Goal: Answer question/provide support: Share knowledge or assist other users

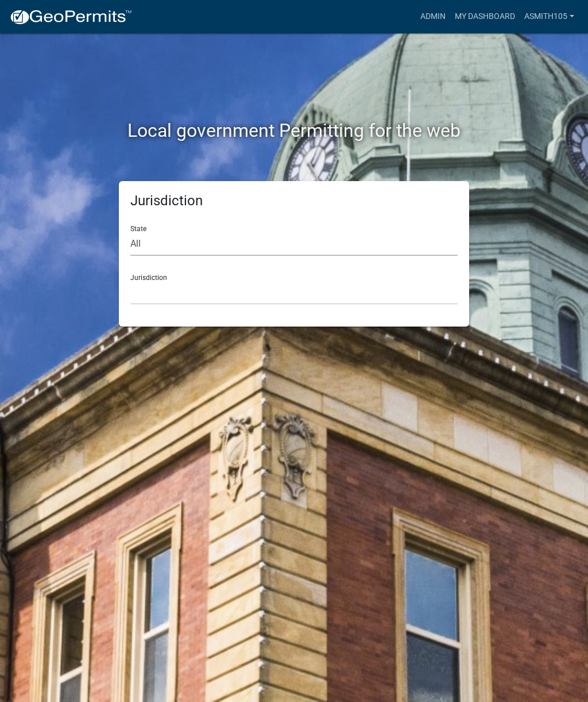
click at [328, 243] on select "All Colorado Georgia Indiana Iowa Kansas Minnesota Ohio South Carolina Wisconsin" at bounding box center [294, 244] width 328 height 24
select select "[US_STATE]"
click at [320, 281] on select "Carroll County, Georgia Cook County, Georgia Crawford County, Georgia Gilmer Co…" at bounding box center [294, 293] width 328 height 24
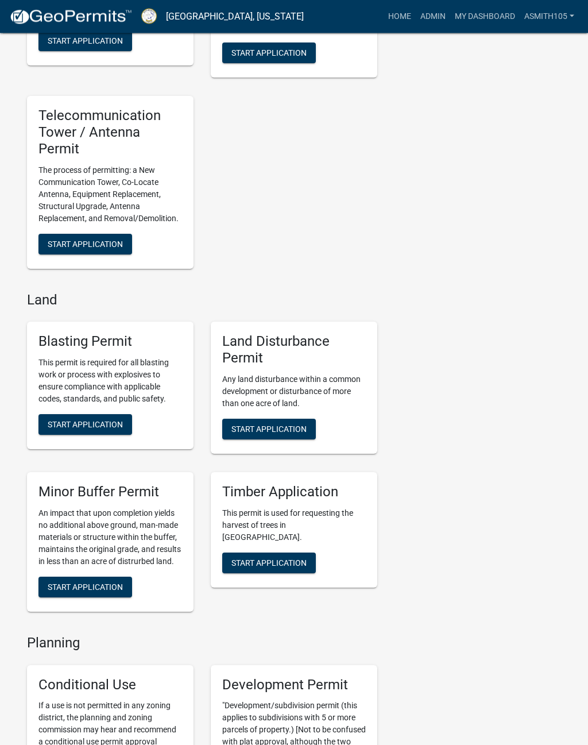
scroll to position [1701, 0]
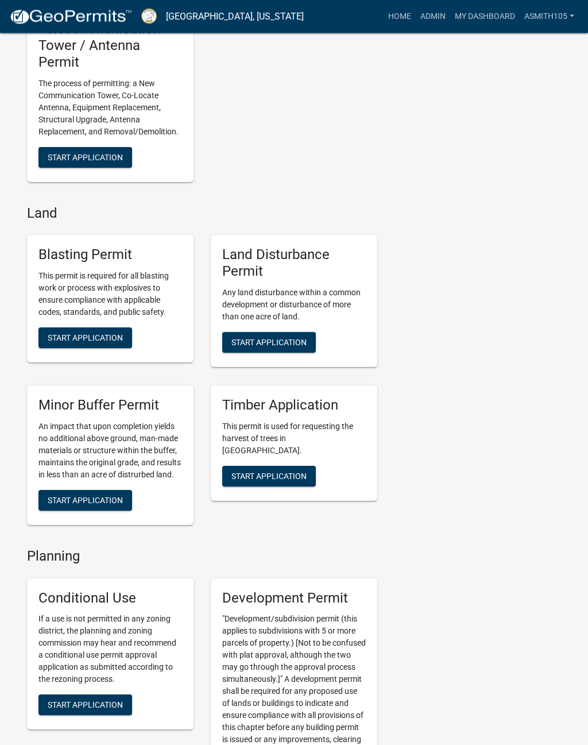
click at [300, 346] on button "Start Application" at bounding box center [269, 343] width 94 height 21
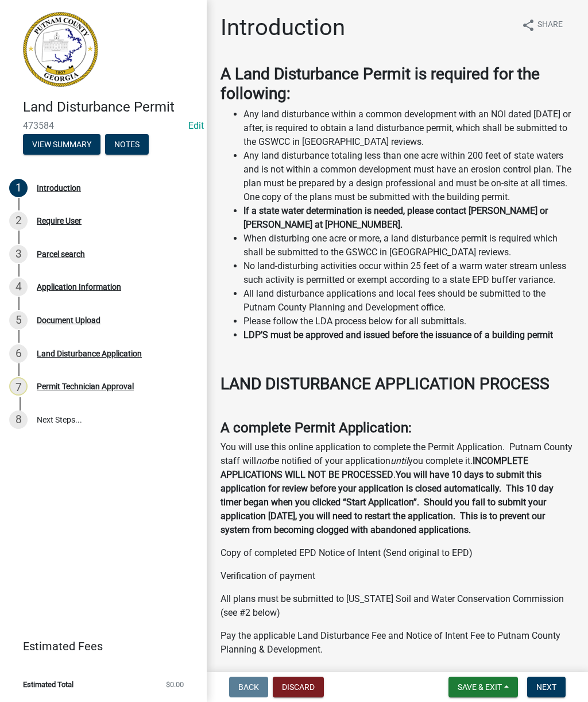
click at [296, 690] on button "Discard" at bounding box center [298, 686] width 51 height 21
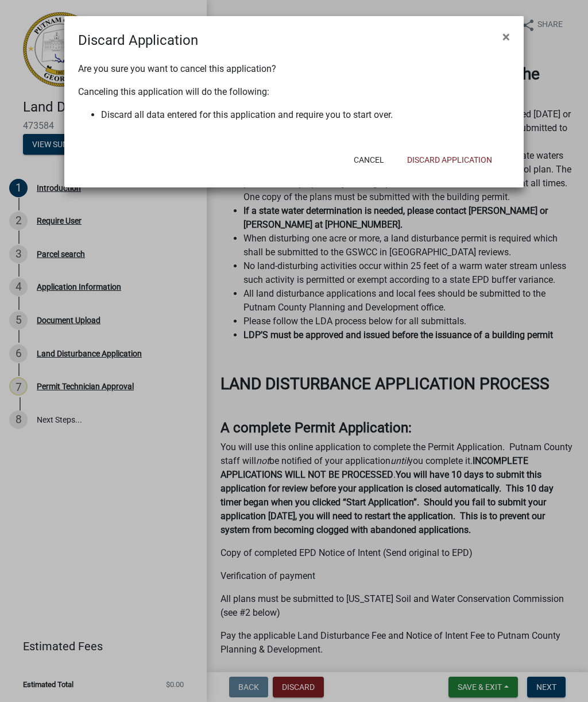
click at [457, 152] on button "Discard Application" at bounding box center [449, 159] width 103 height 21
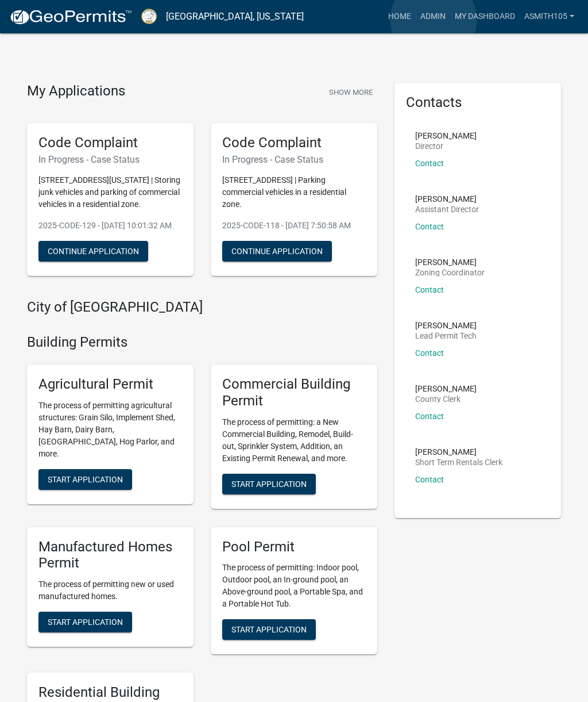
click at [434, 20] on link "Admin" at bounding box center [433, 17] width 34 height 22
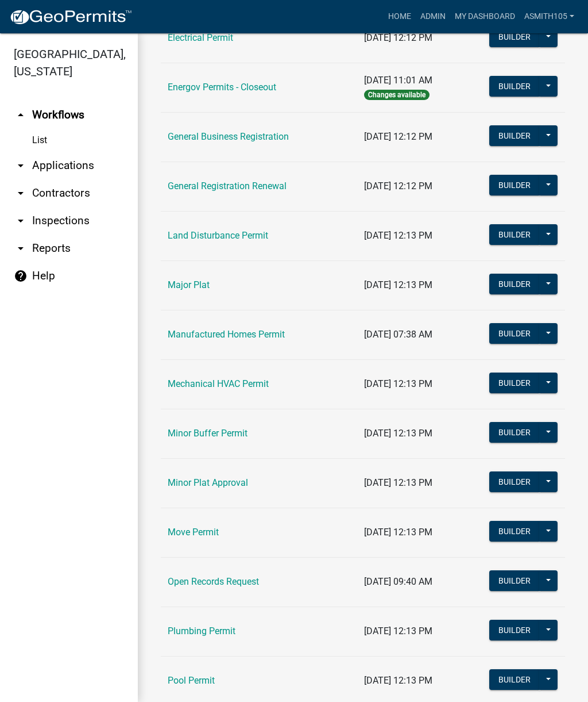
scroll to position [711, 0]
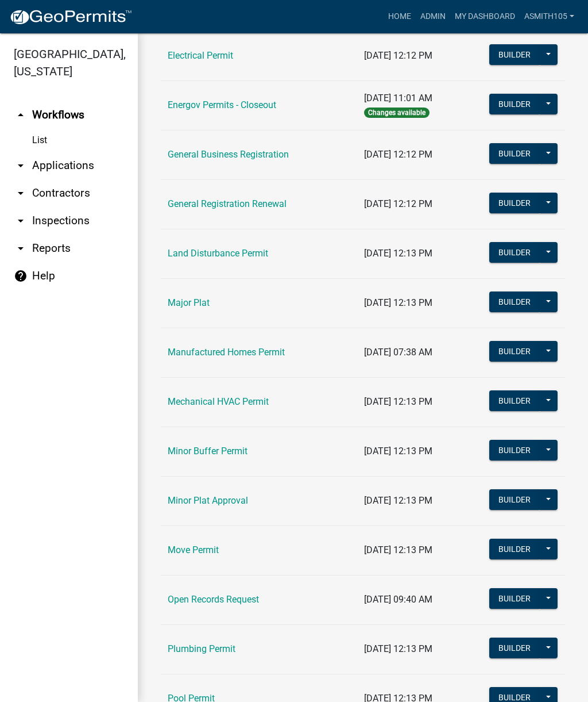
click at [237, 241] on td "Land Disturbance Permit" at bounding box center [259, 253] width 197 height 49
click at [239, 249] on link "Land Disturbance Permit" at bounding box center [218, 253] width 101 height 11
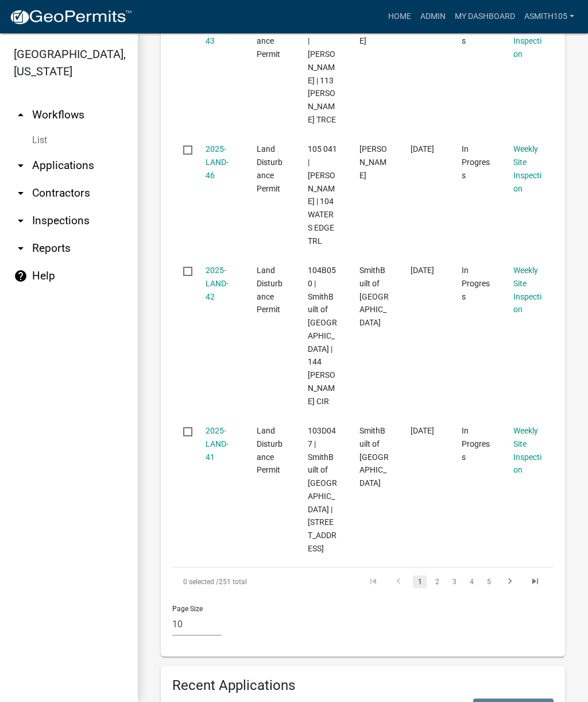
scroll to position [1357, 0]
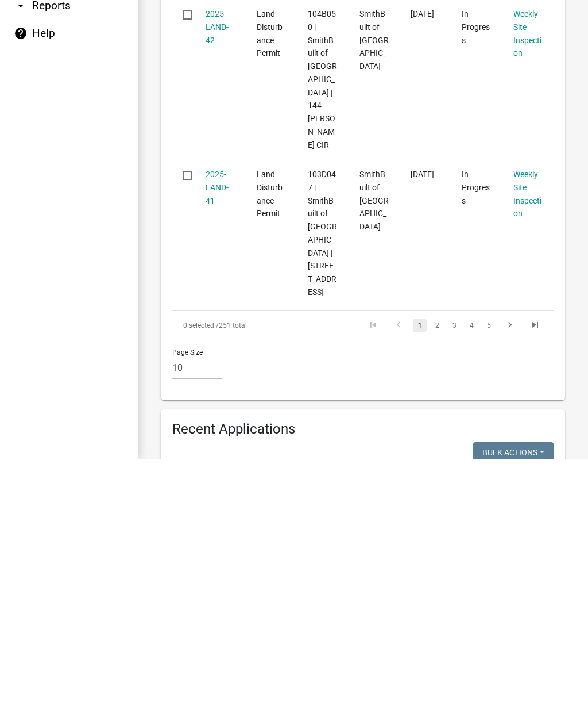
type input "7"
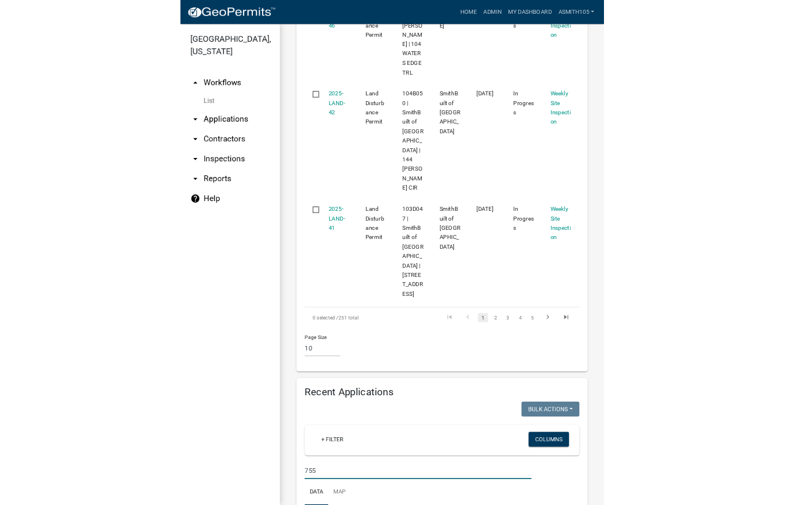
scroll to position [1398, 0]
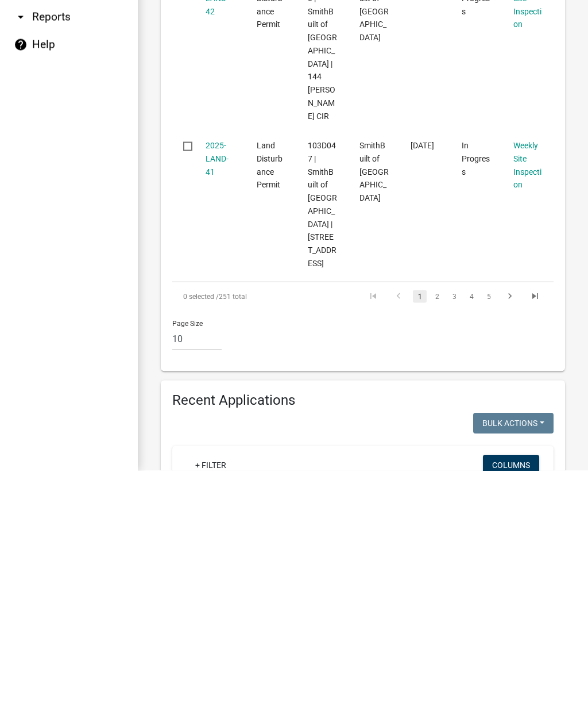
type input "755 mont"
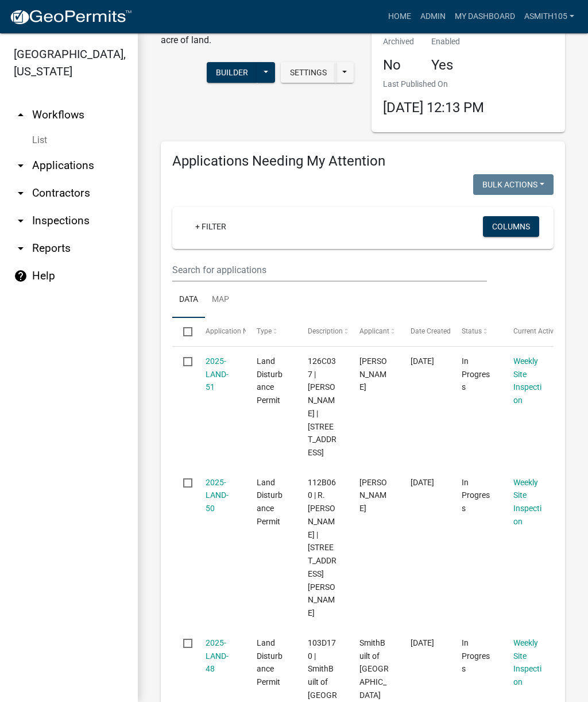
scroll to position [72, 0]
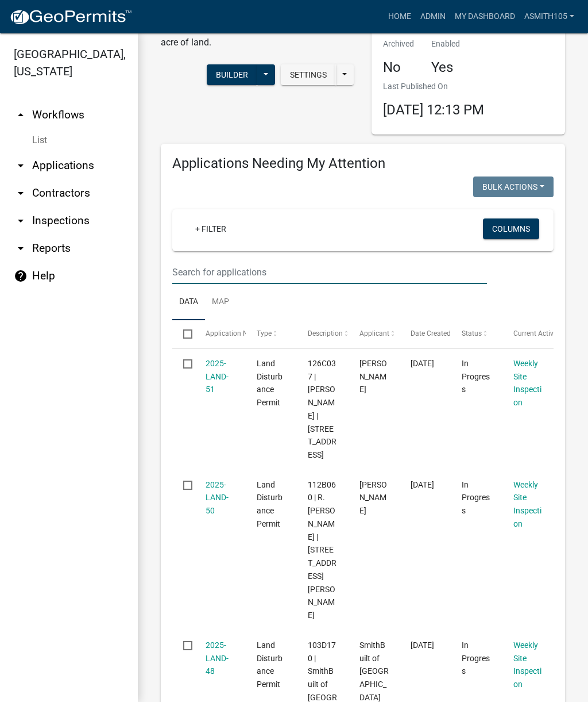
click at [376, 272] on input "text" at bounding box center [329, 272] width 315 height 24
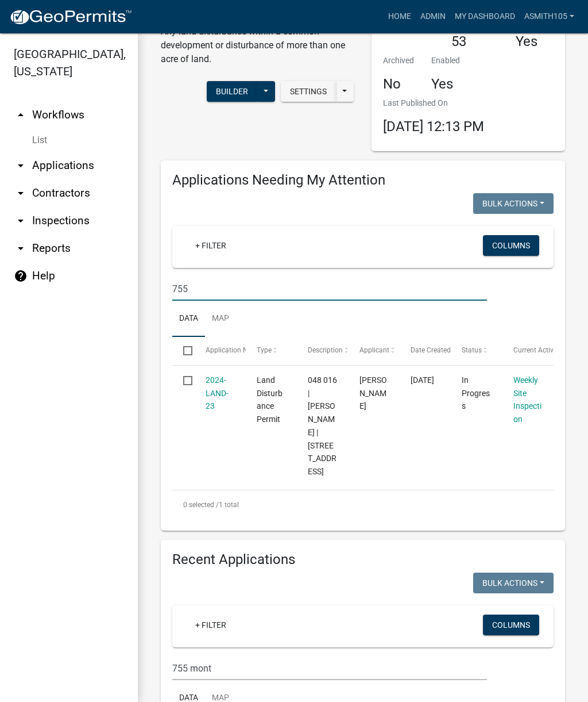
scroll to position [44, 0]
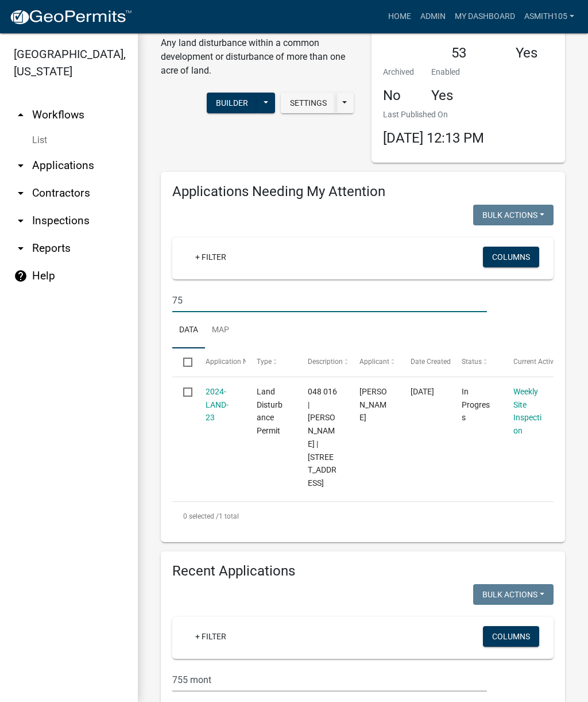
type input "7"
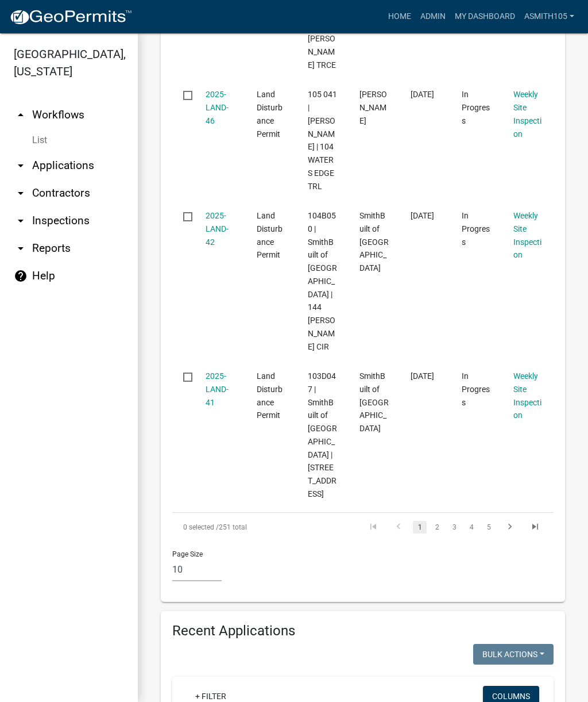
scroll to position [1398, 0]
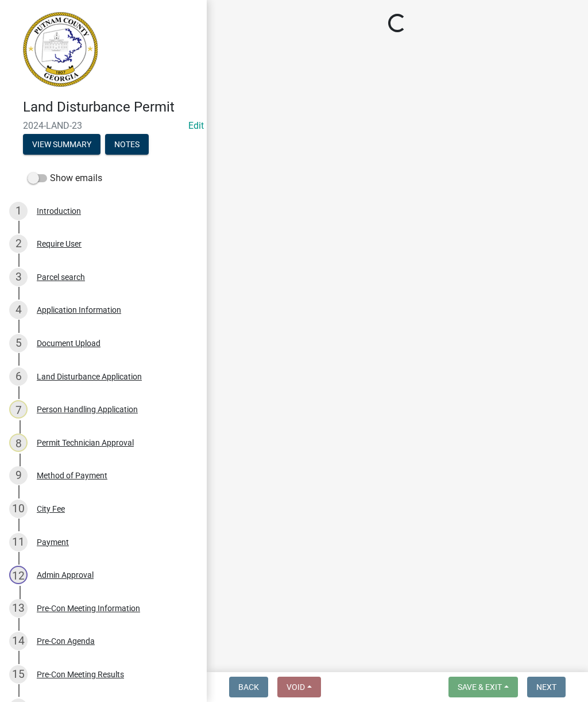
select select "af3c6edf-34d7-49be-824e-99d5d0a3954f"
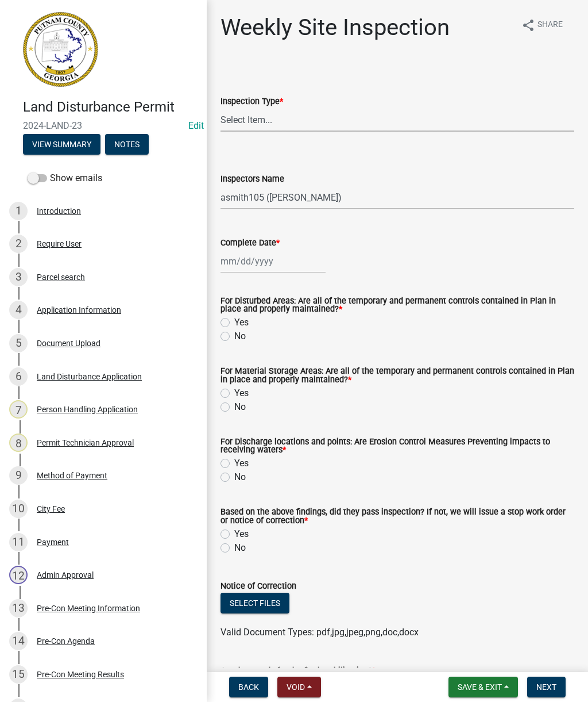
click at [530, 119] on select "Select Item... Site Inspection Initial Inspection Within 24 hours of a 0.5" sto…" at bounding box center [398, 120] width 354 height 24
select select "93c72d9c-4ccd-4a4f-9c87-9d2cfc81a2e2"
click at [548, 193] on select "Select Item... mrivera (Michele Rivera) StephanieM (Stephanie Morris ) QGrissom…" at bounding box center [398, 198] width 354 height 24
select select "4c2db1a9-6398-42e1-a920-5225c7eaa966"
click at [238, 261] on div at bounding box center [273, 261] width 105 height 24
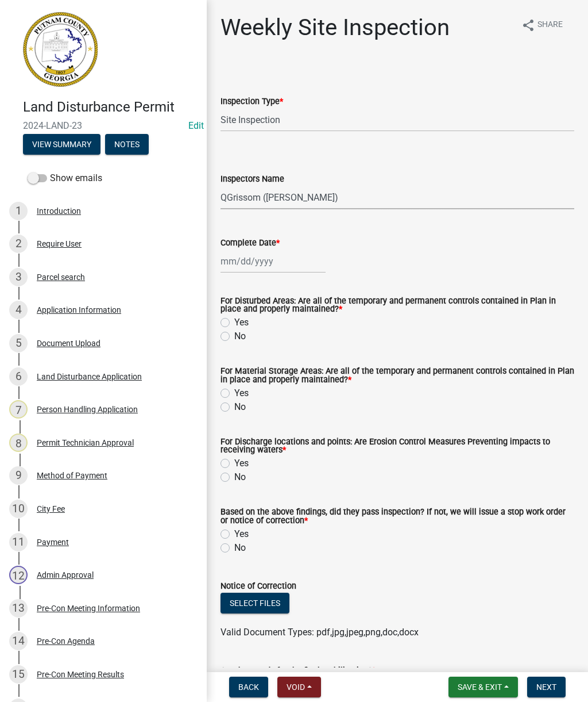
select select "9"
select select "2025"
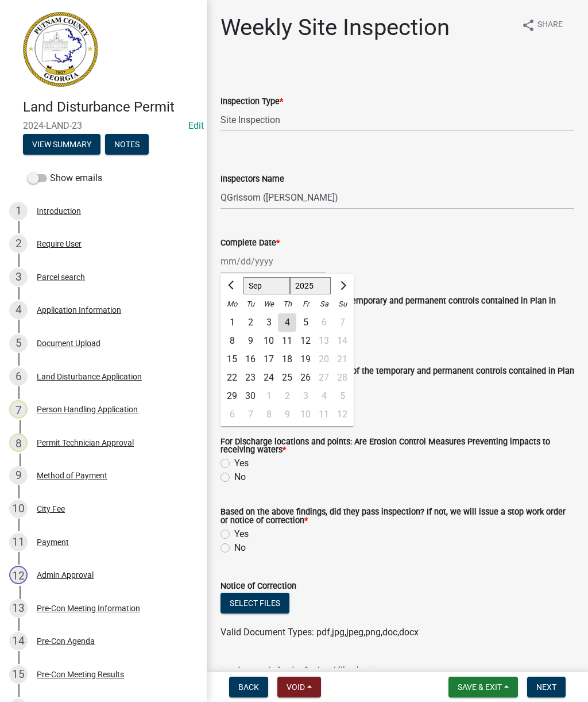
click at [287, 315] on div "4" at bounding box center [287, 322] width 18 height 18
type input "09/04/2025"
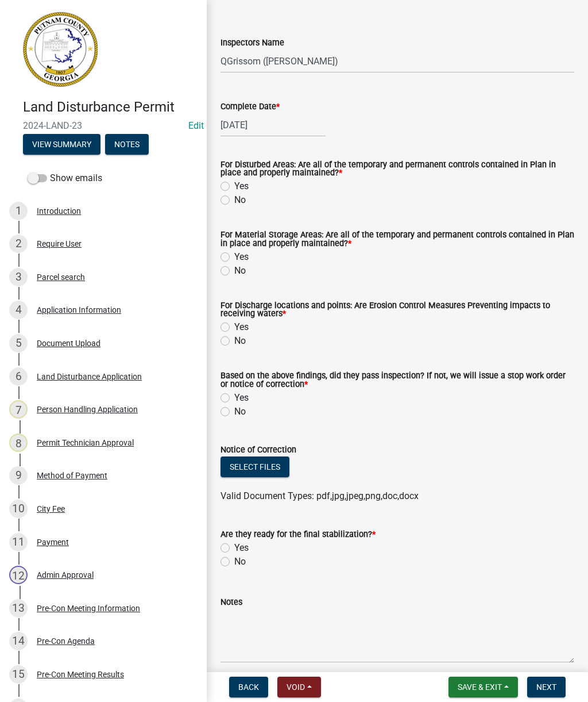
scroll to position [135, 0]
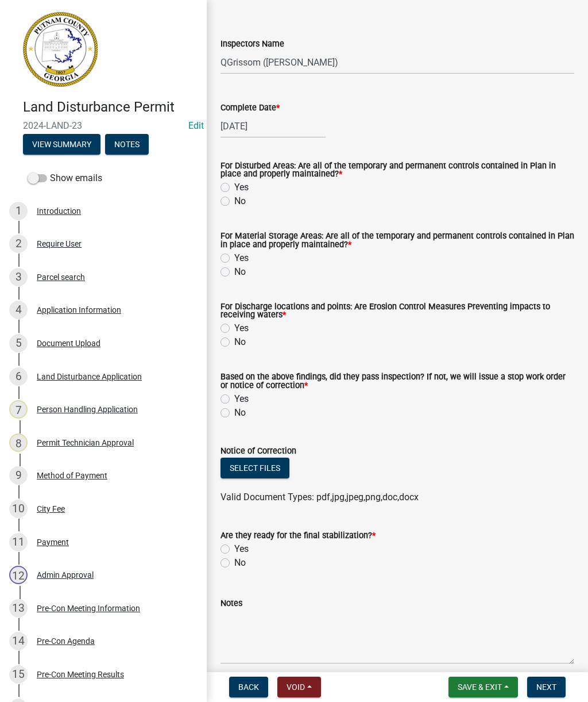
click at [243, 693] on button "Back" at bounding box center [248, 686] width 39 height 21
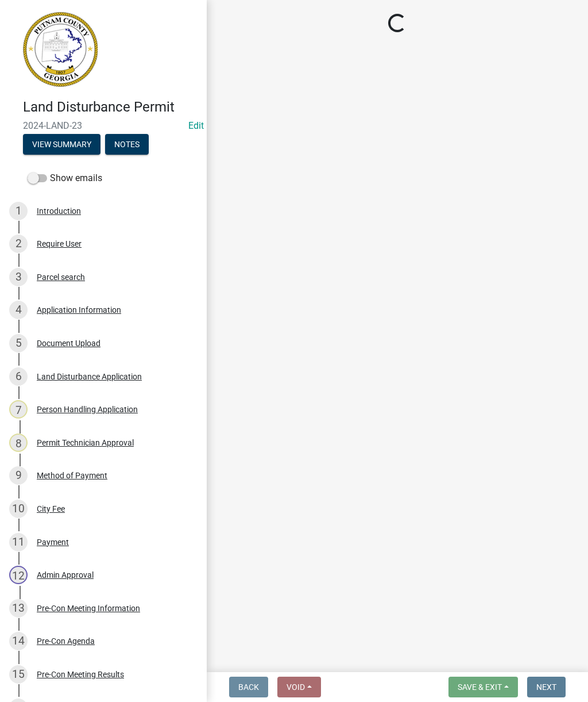
scroll to position [0, 0]
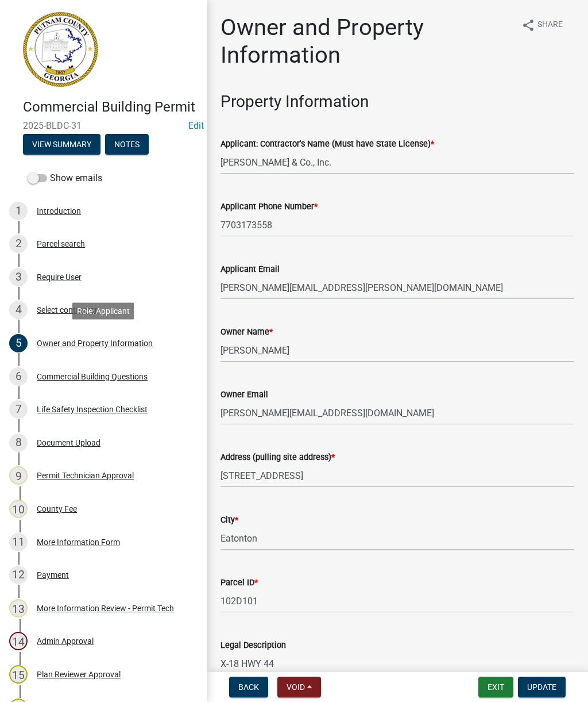
select select "a11fa51f-b34d-496b-ab35-5fd1b53a4648"
select select "83394b22-4a11-496c-8e5c-75ade2e72faf"
select select "469c5908-2854-42d5-89ed-bee7fc26529e"
